Goal: Transaction & Acquisition: Purchase product/service

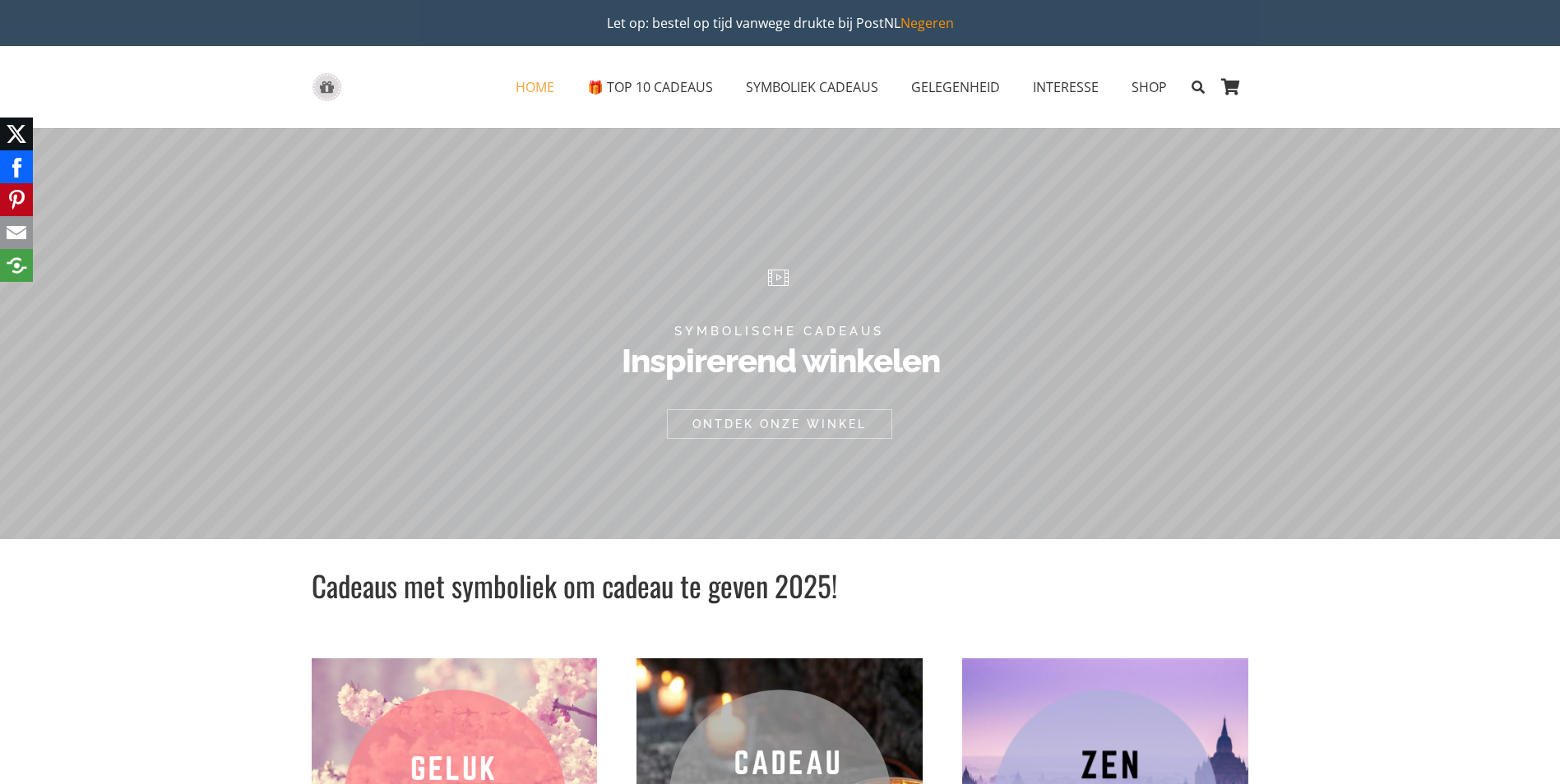
scroll to position [329, 0]
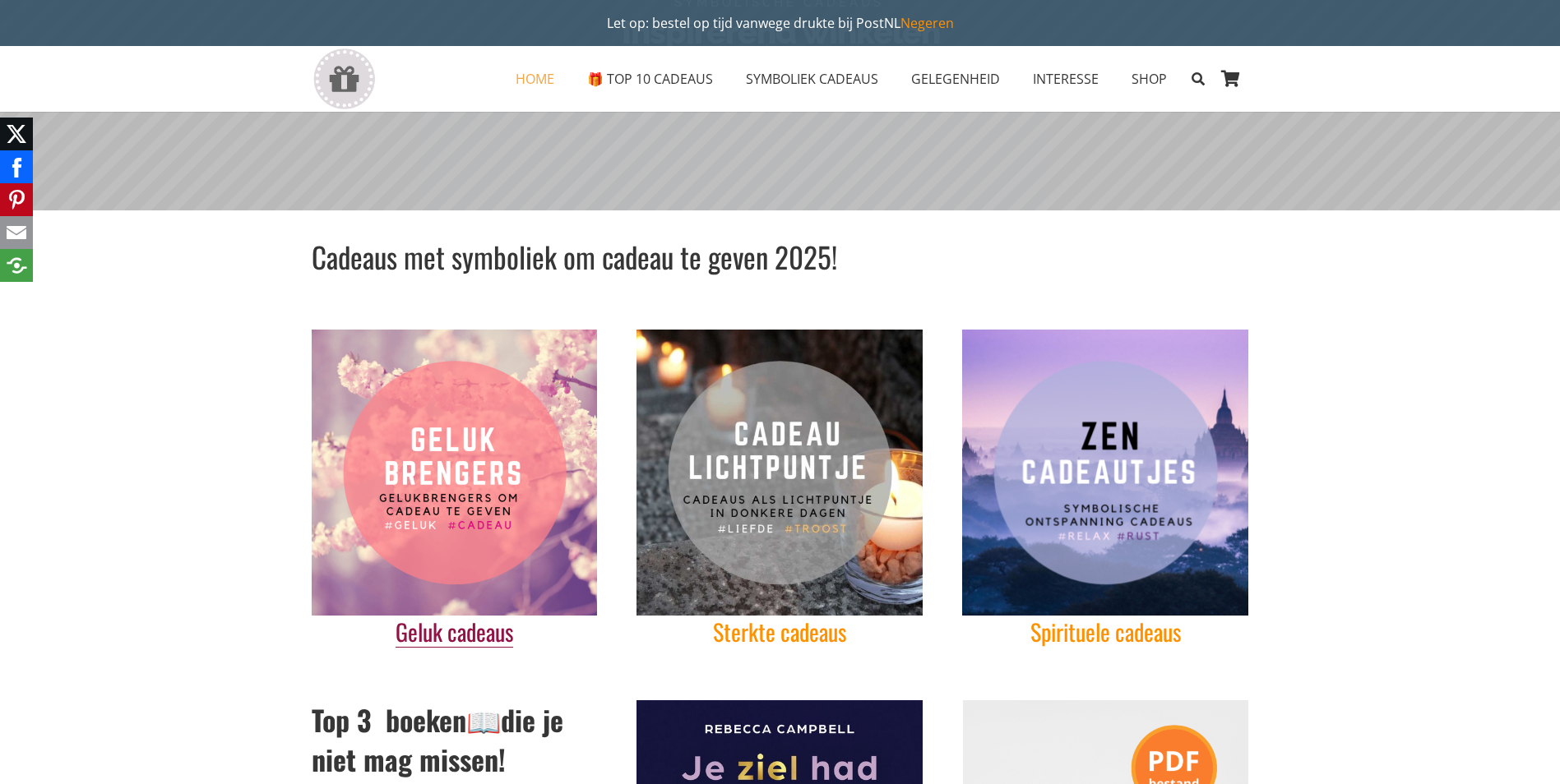
click at [465, 631] on link "Geluk cadeaus" at bounding box center [455, 632] width 118 height 34
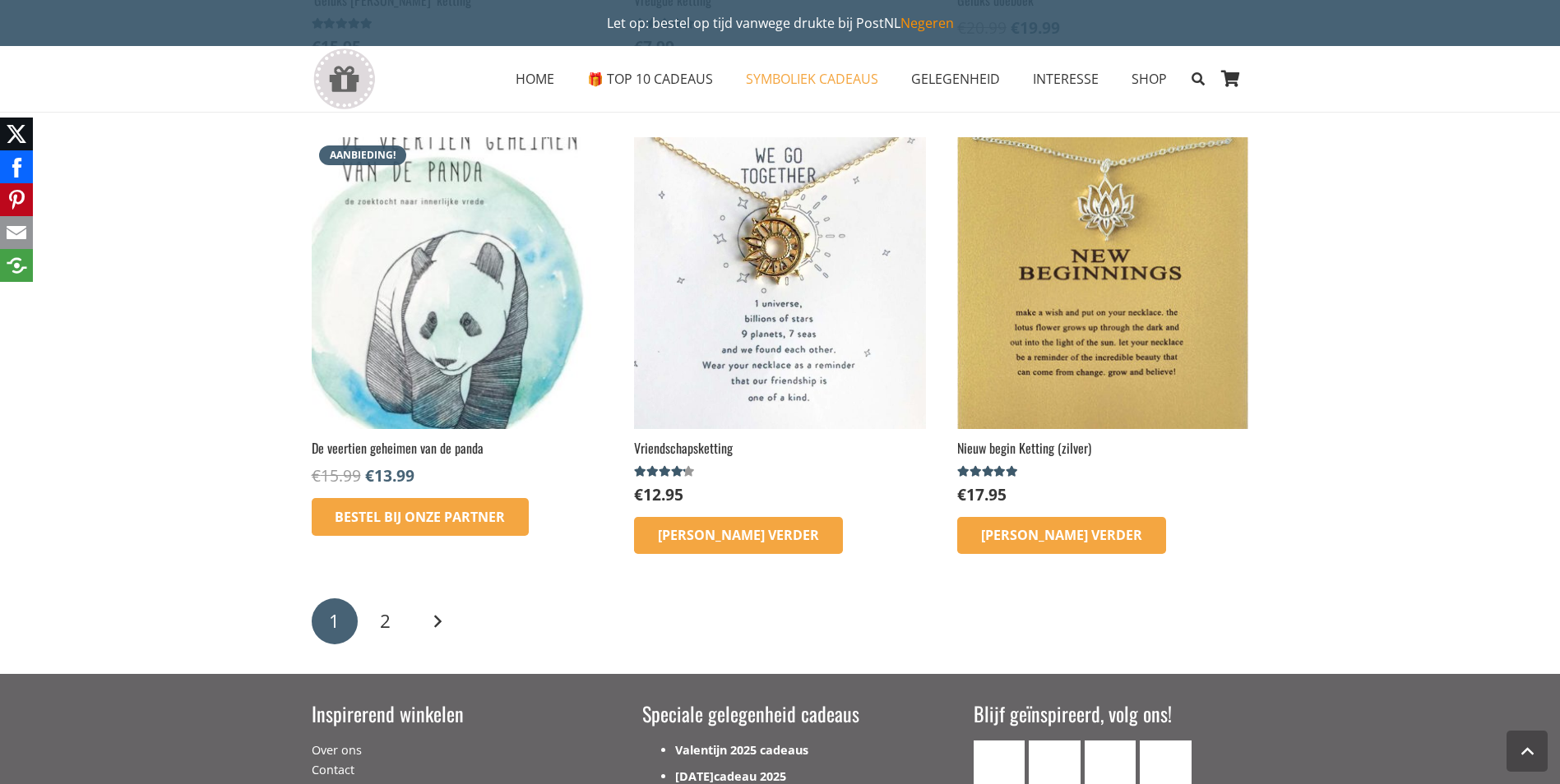
scroll to position [2302, 0]
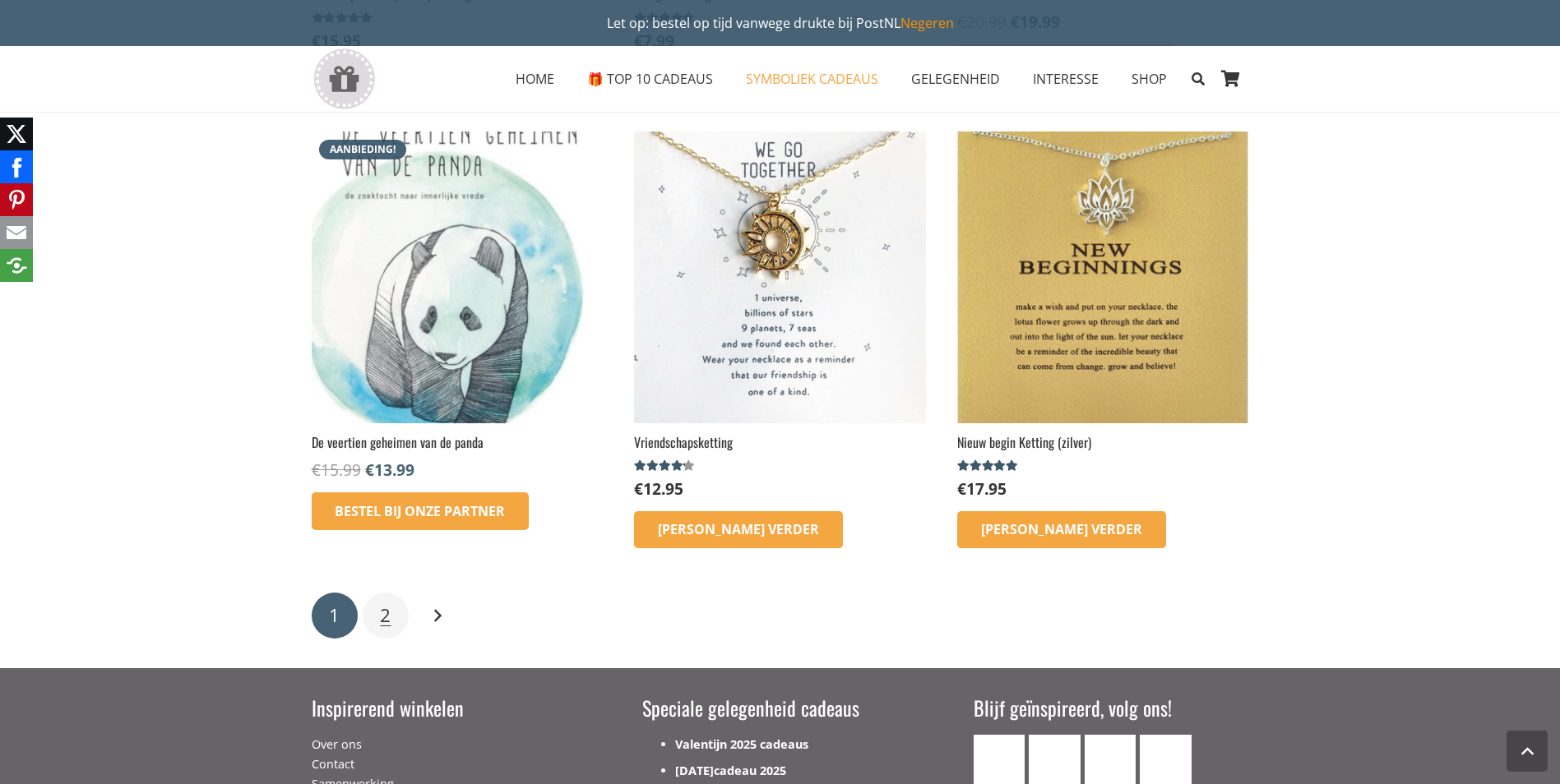
click at [384, 610] on span "2" at bounding box center [385, 615] width 11 height 26
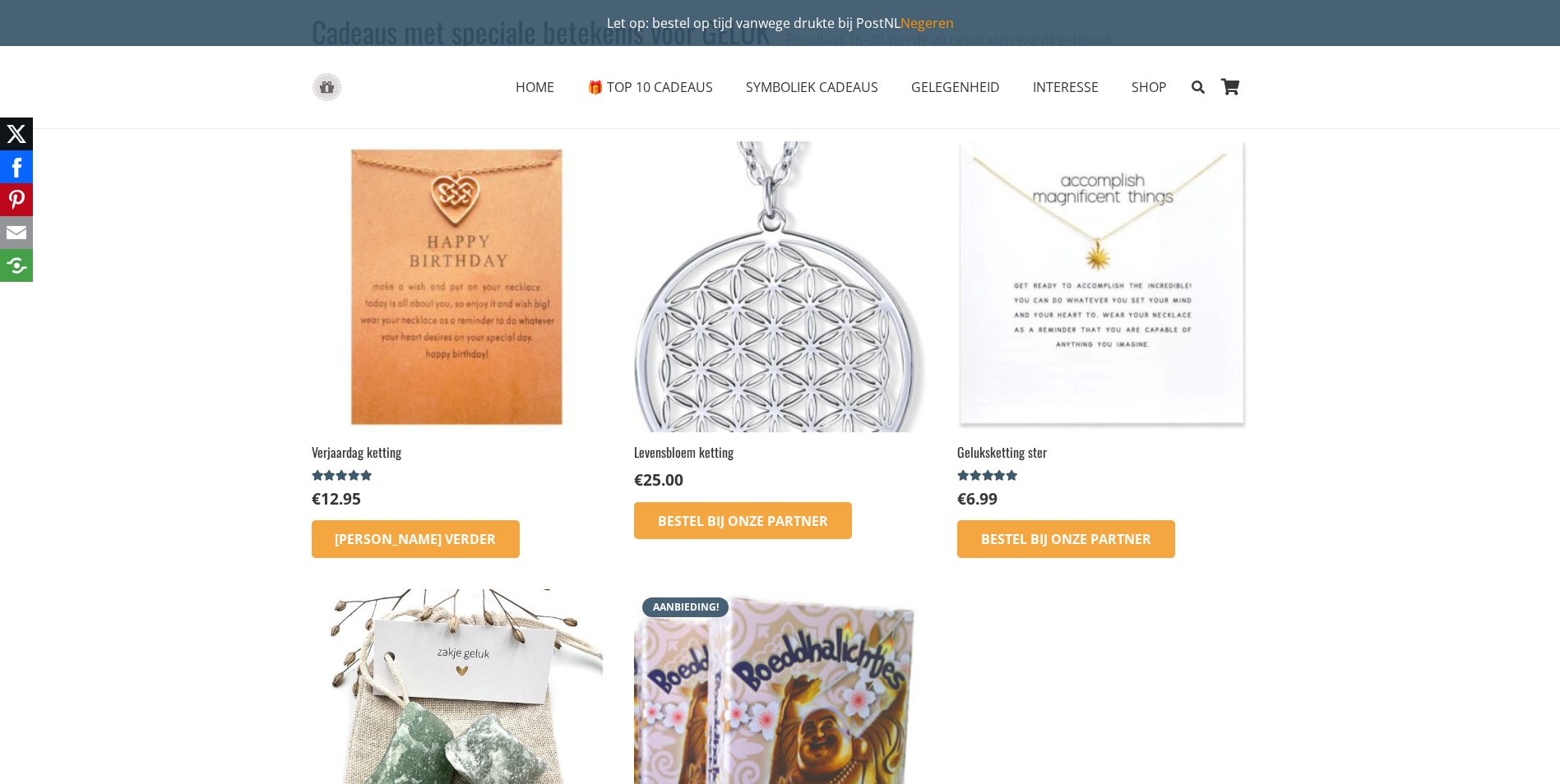
scroll to position [246, 0]
